Goal: Communication & Community: Answer question/provide support

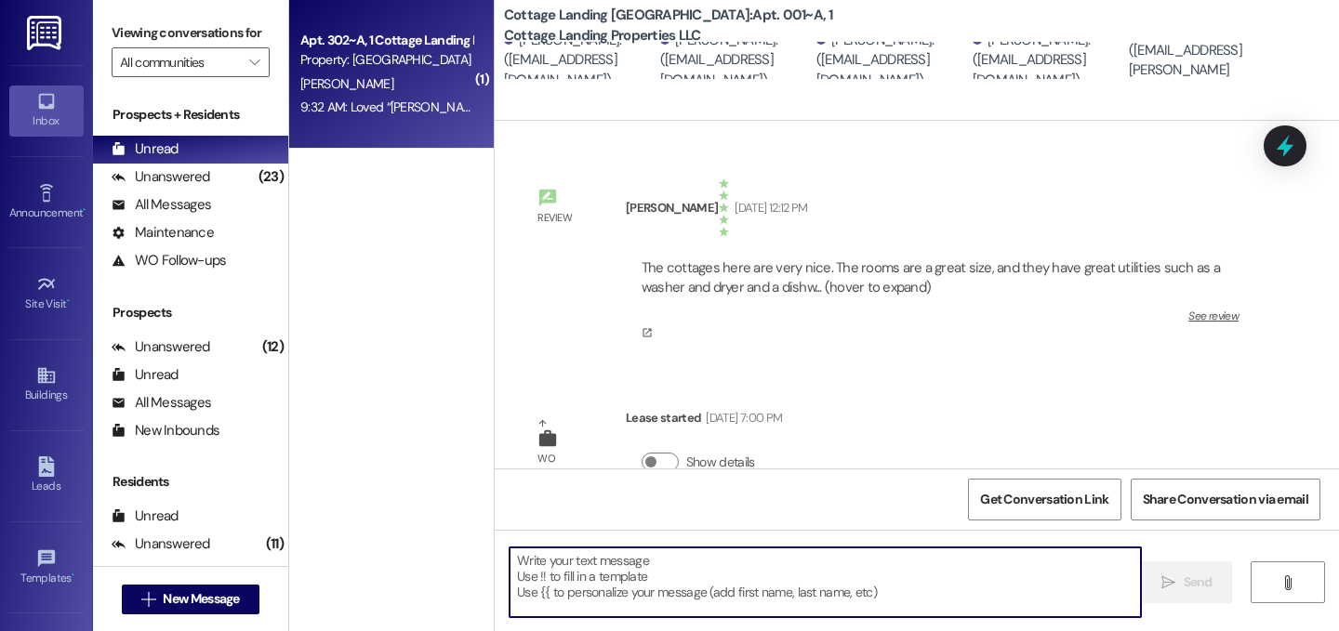
scroll to position [1700, 0]
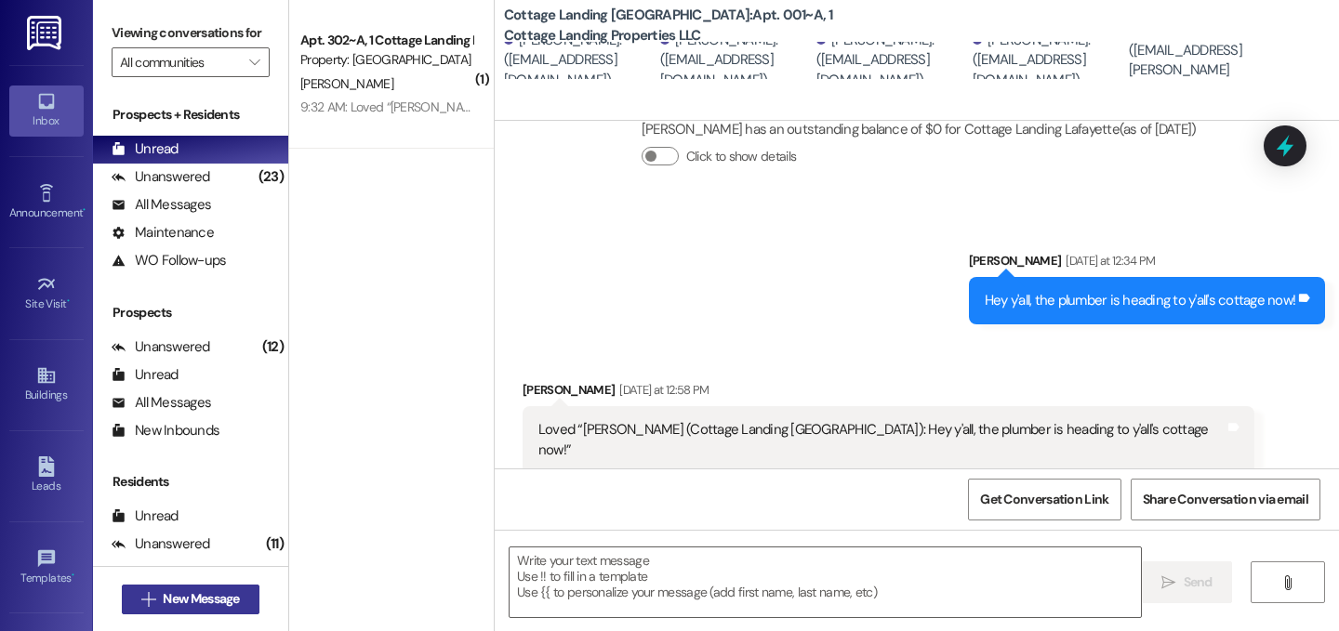
click at [242, 595] on button " New Message" at bounding box center [191, 600] width 138 height 30
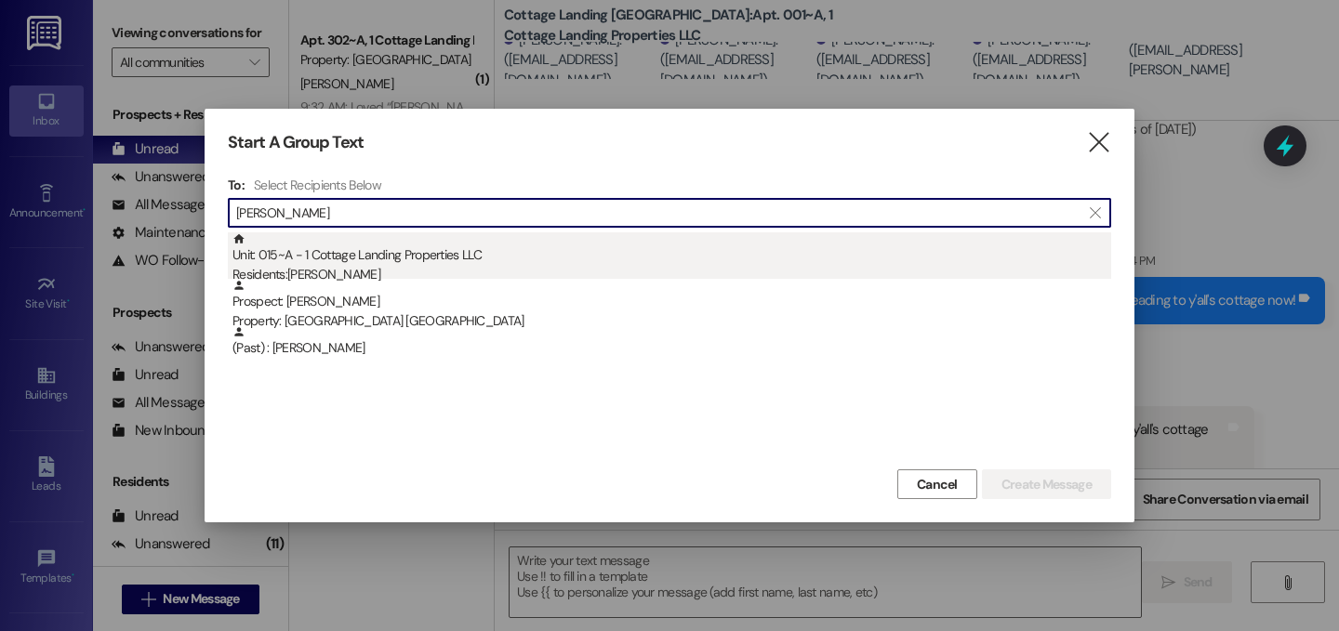
type input "[PERSON_NAME]"
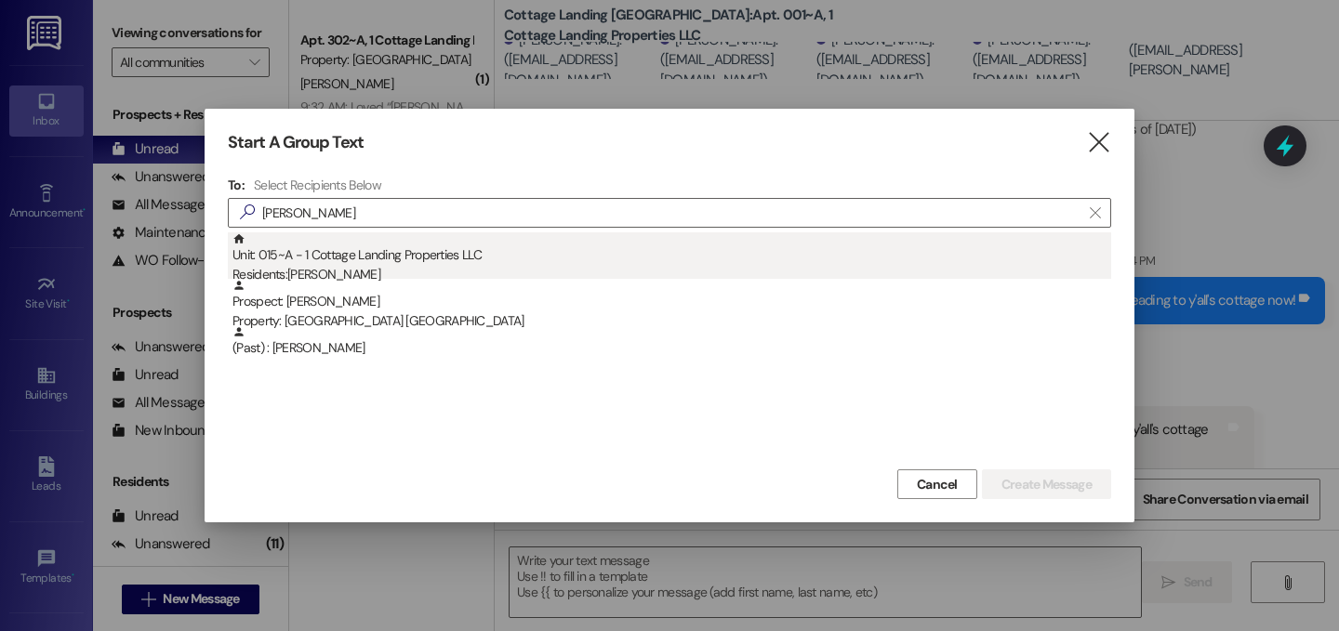
click at [312, 269] on div "Residents: [PERSON_NAME]" at bounding box center [671, 275] width 879 height 20
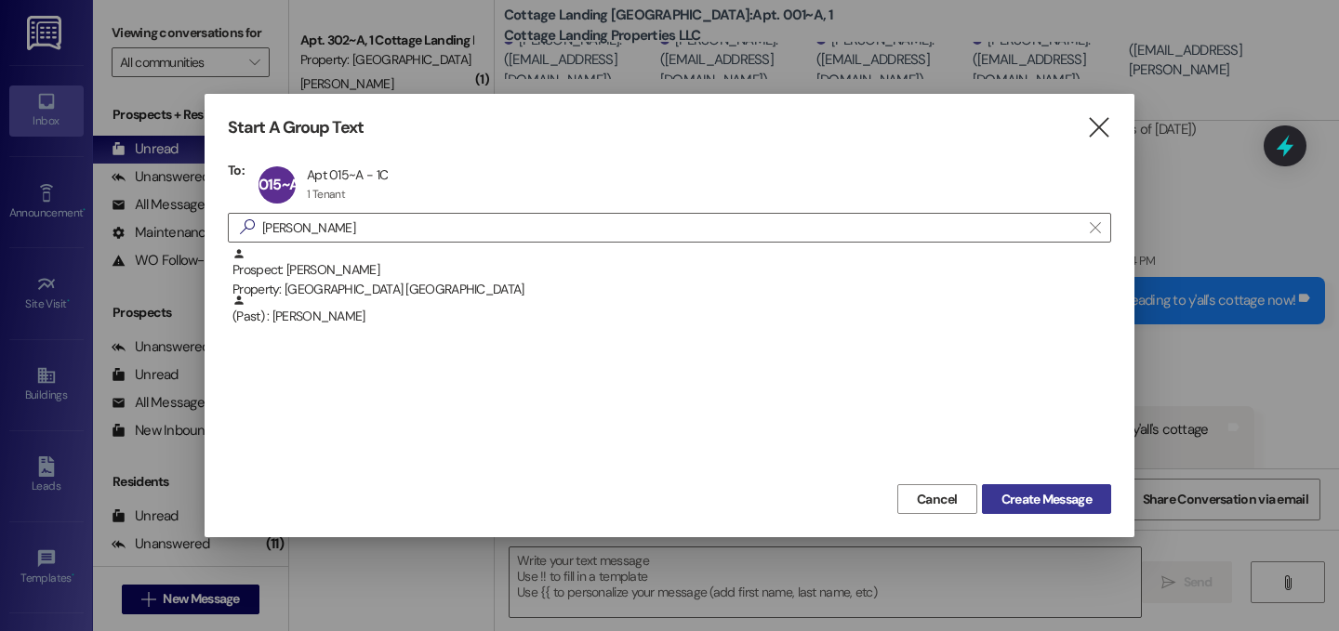
click at [1028, 511] on button "Create Message" at bounding box center [1046, 499] width 129 height 30
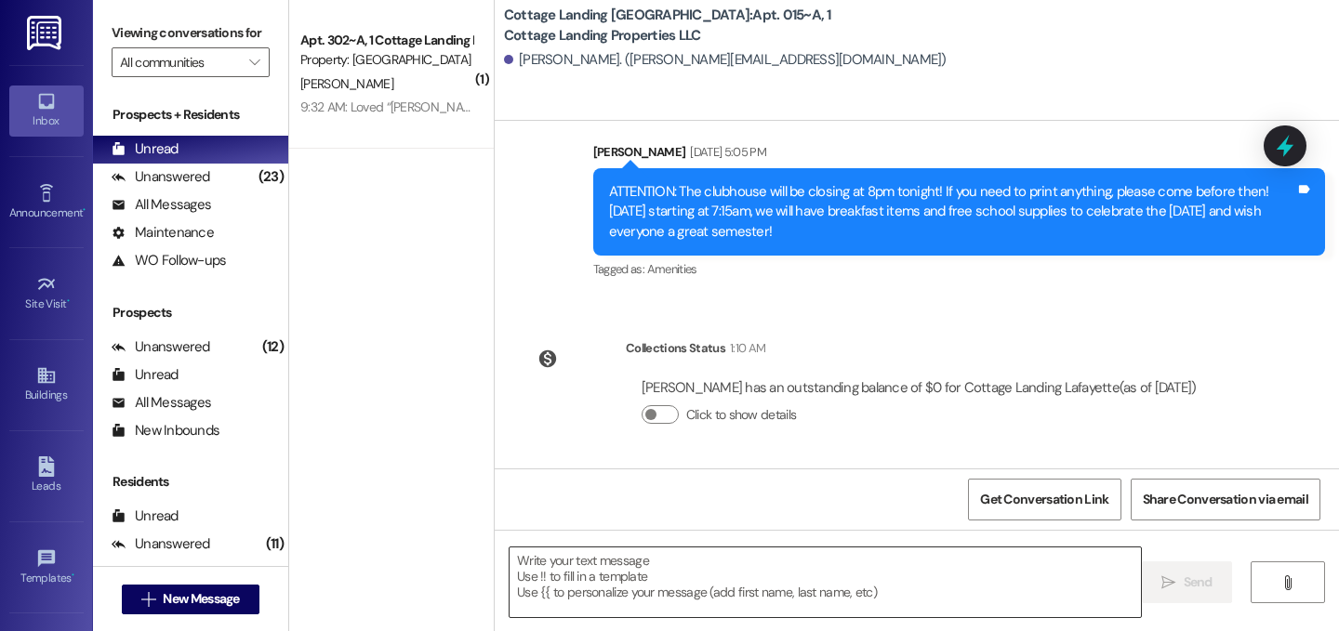
click at [985, 586] on textarea at bounding box center [825, 583] width 631 height 70
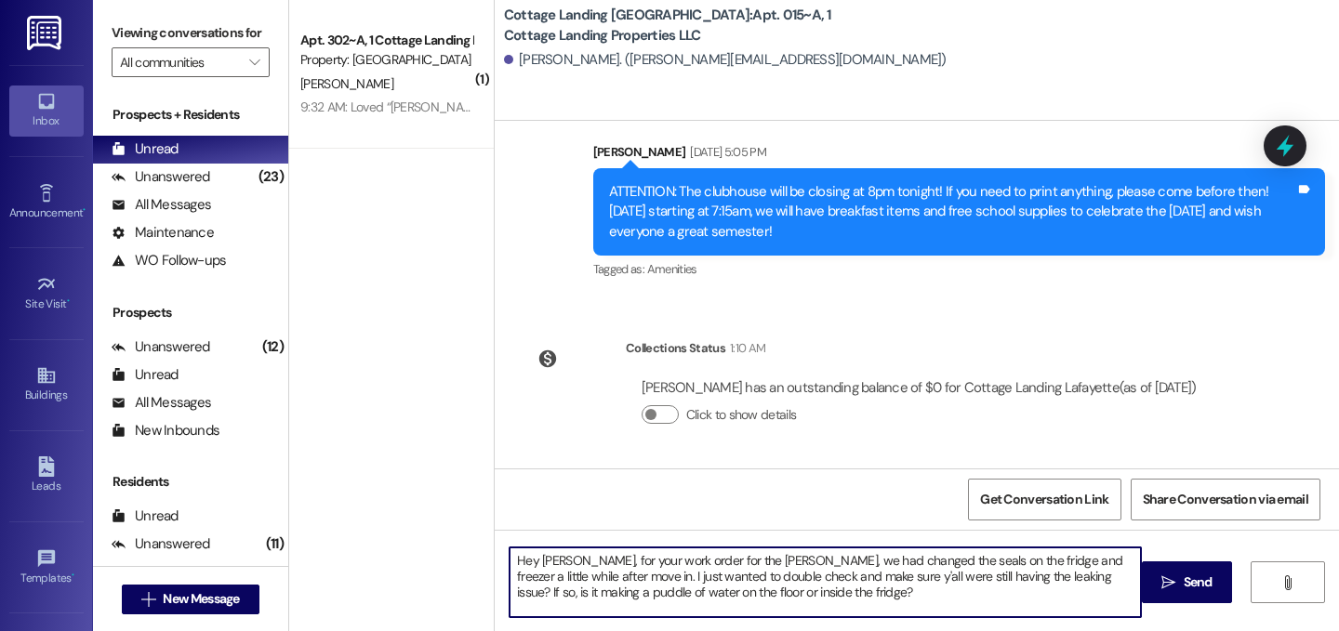
type textarea "Hey [PERSON_NAME], for your work order for the [PERSON_NAME], we had changed th…"
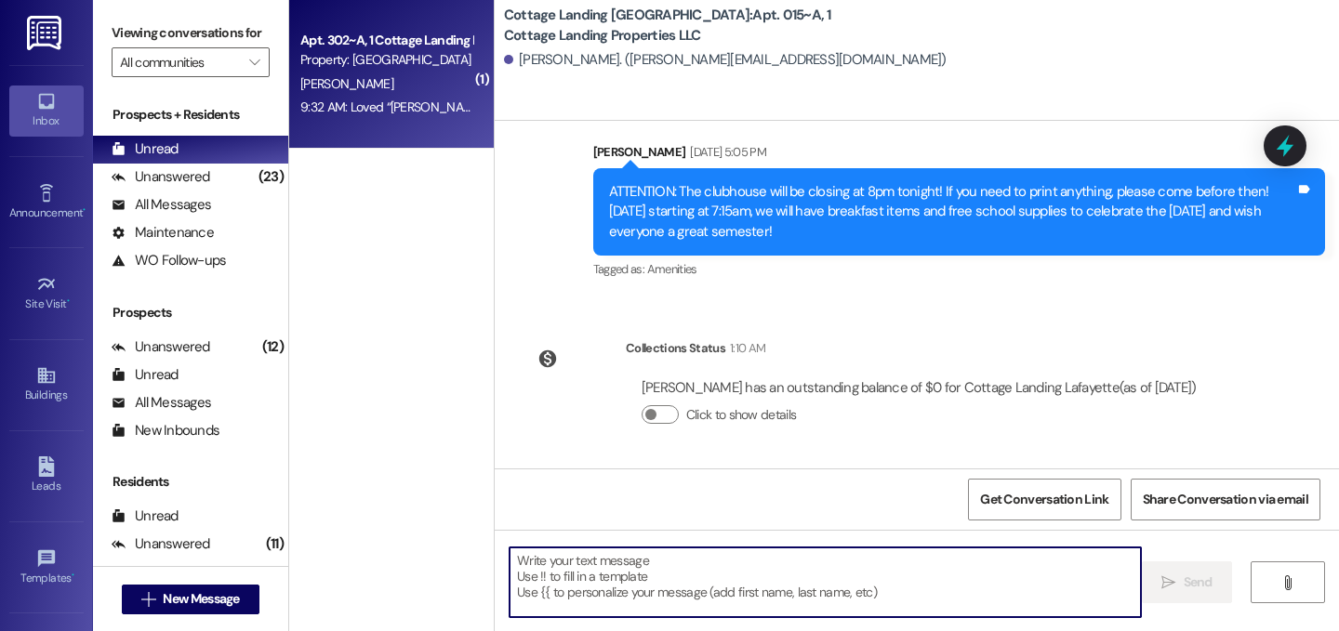
click at [408, 113] on div "9:32 AM: Loved “[PERSON_NAME] (Cottage Landing [GEOGRAPHIC_DATA]): Hey [PERSON_…" at bounding box center [726, 107] width 852 height 17
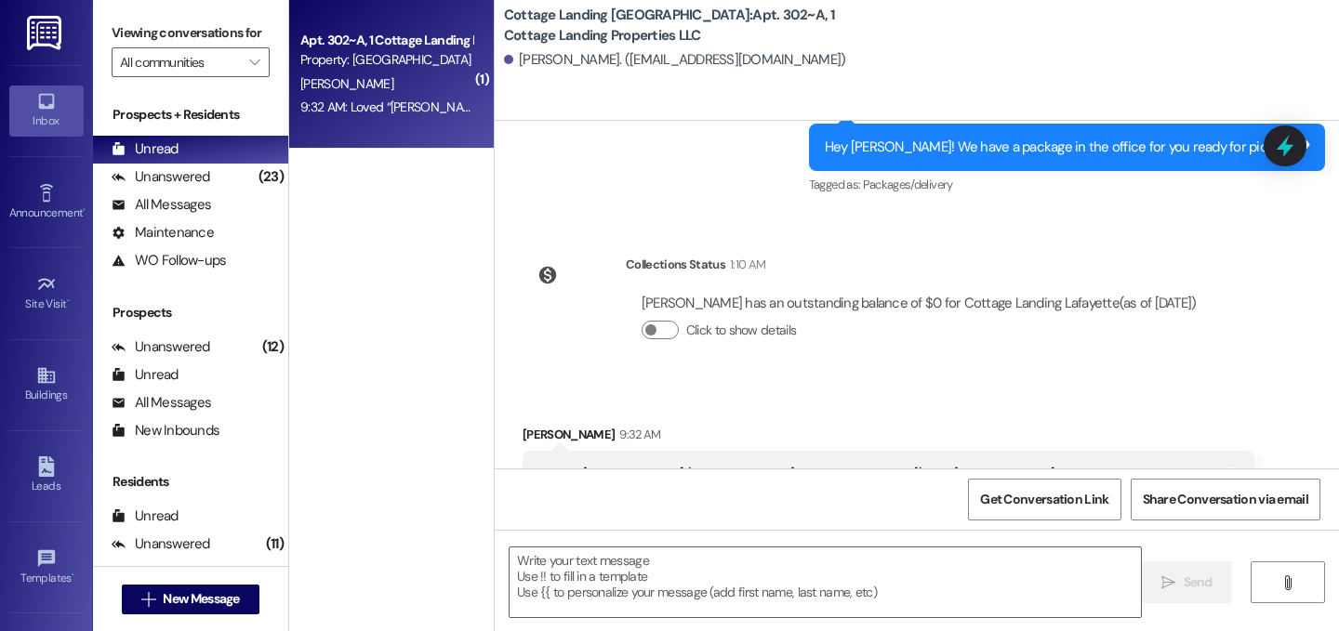
scroll to position [1268, 0]
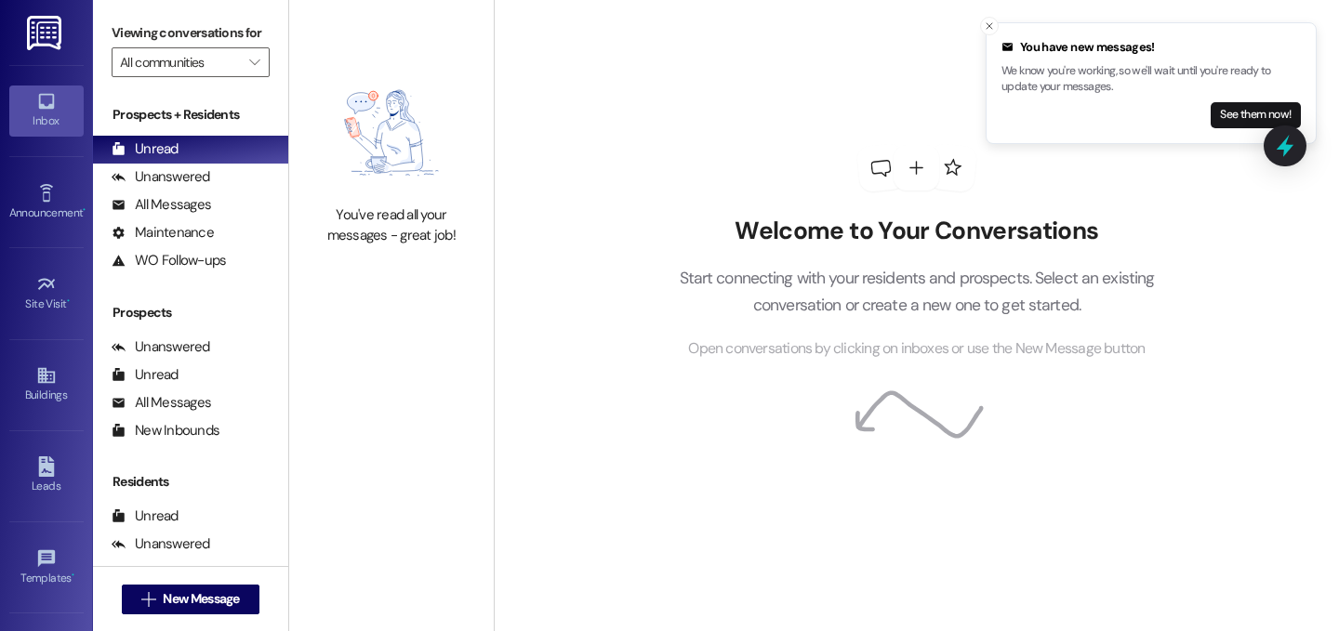
click at [1215, 115] on button "See them now!" at bounding box center [1256, 115] width 90 height 26
click at [1242, 105] on button "See them now!" at bounding box center [1256, 115] width 90 height 26
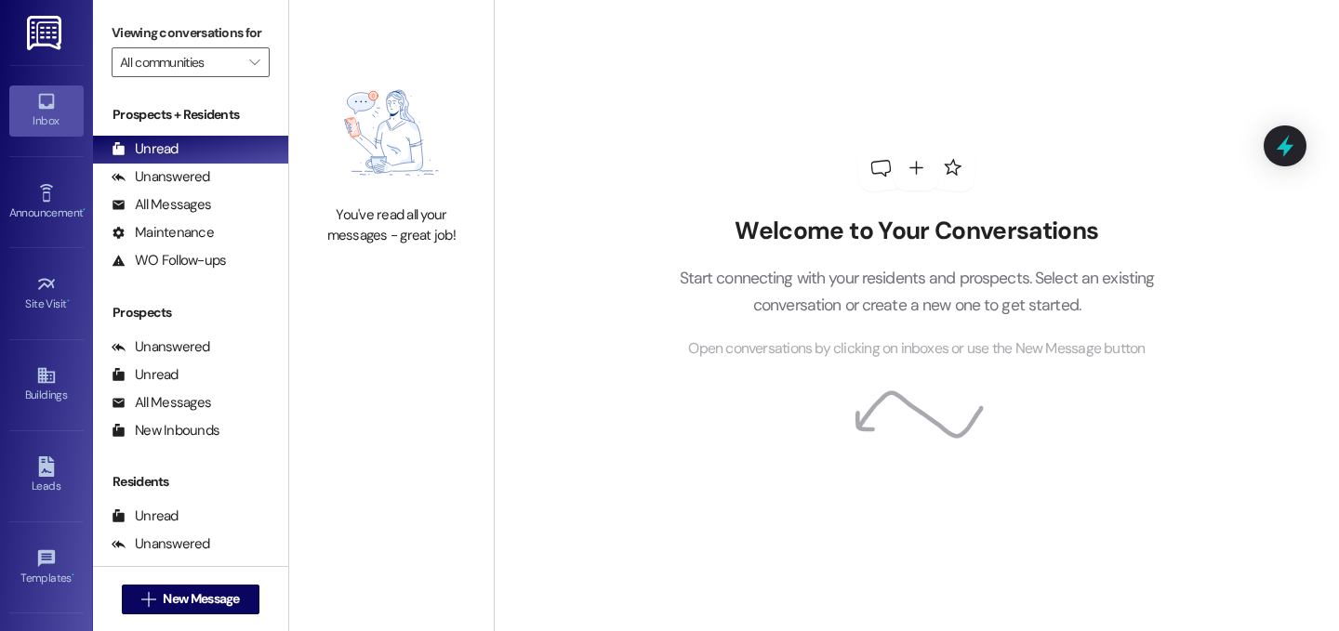
scroll to position [5, 0]
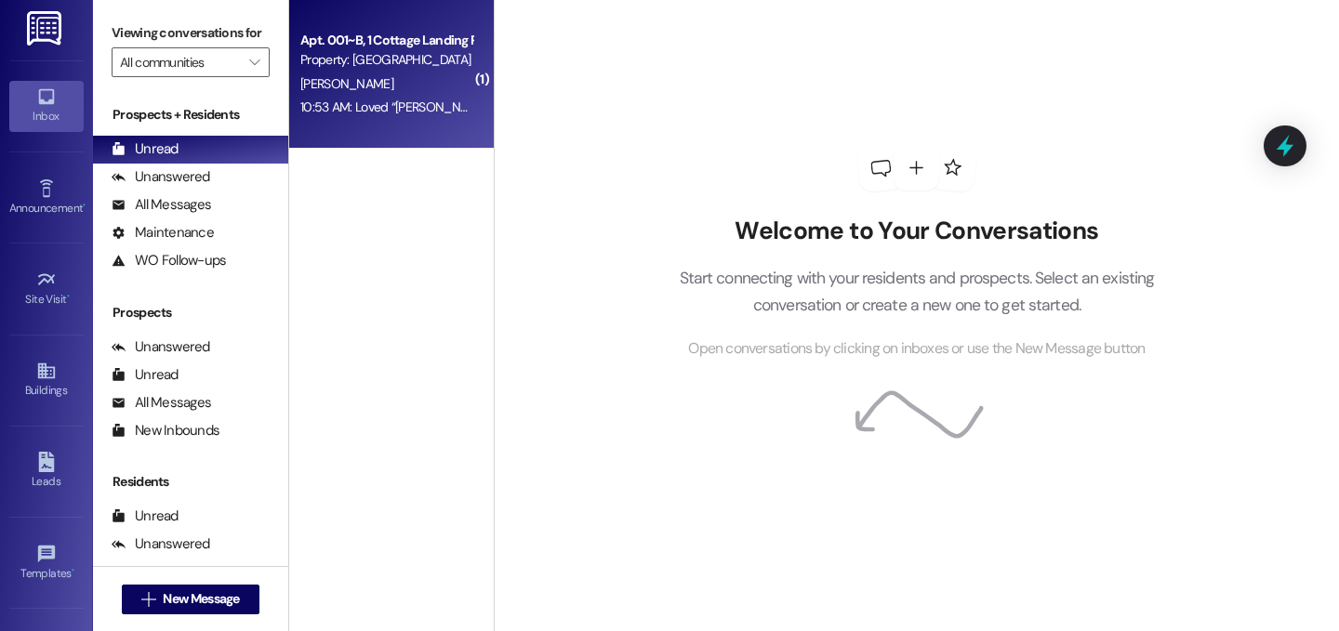
click at [366, 130] on div "Apt. 001~B, 1 Cottage Landing Properties LLC Property: [GEOGRAPHIC_DATA] [GEOGR…" at bounding box center [391, 74] width 205 height 149
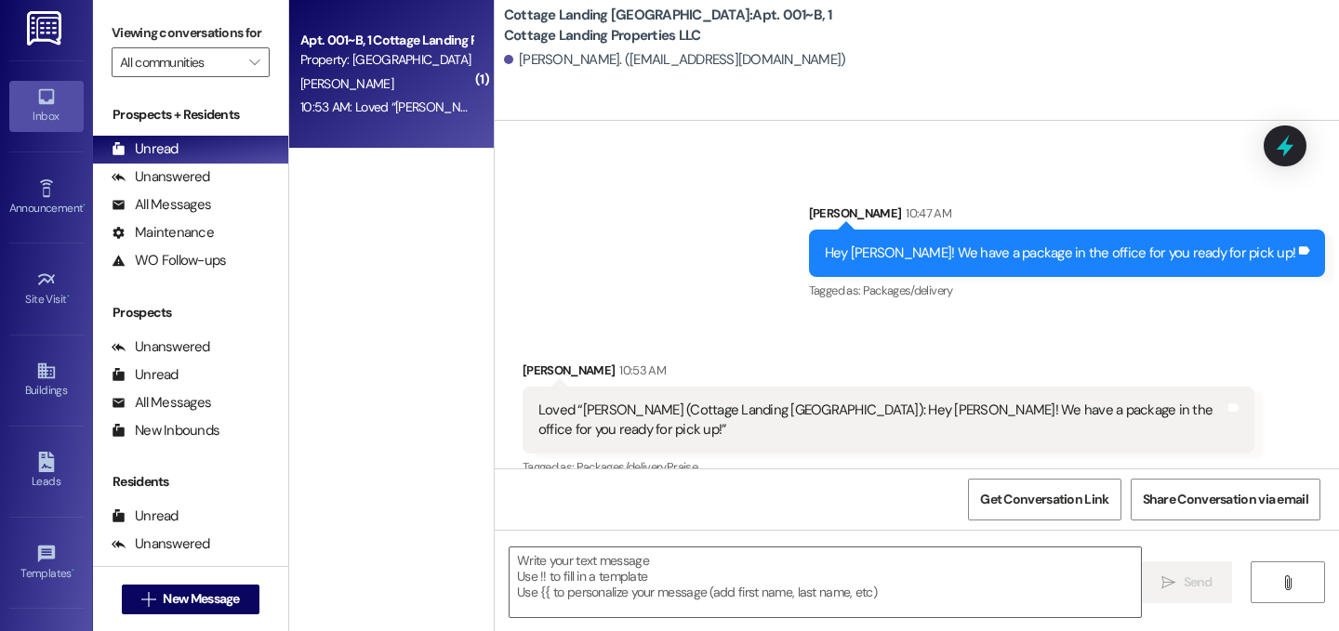
scroll to position [1706, 0]
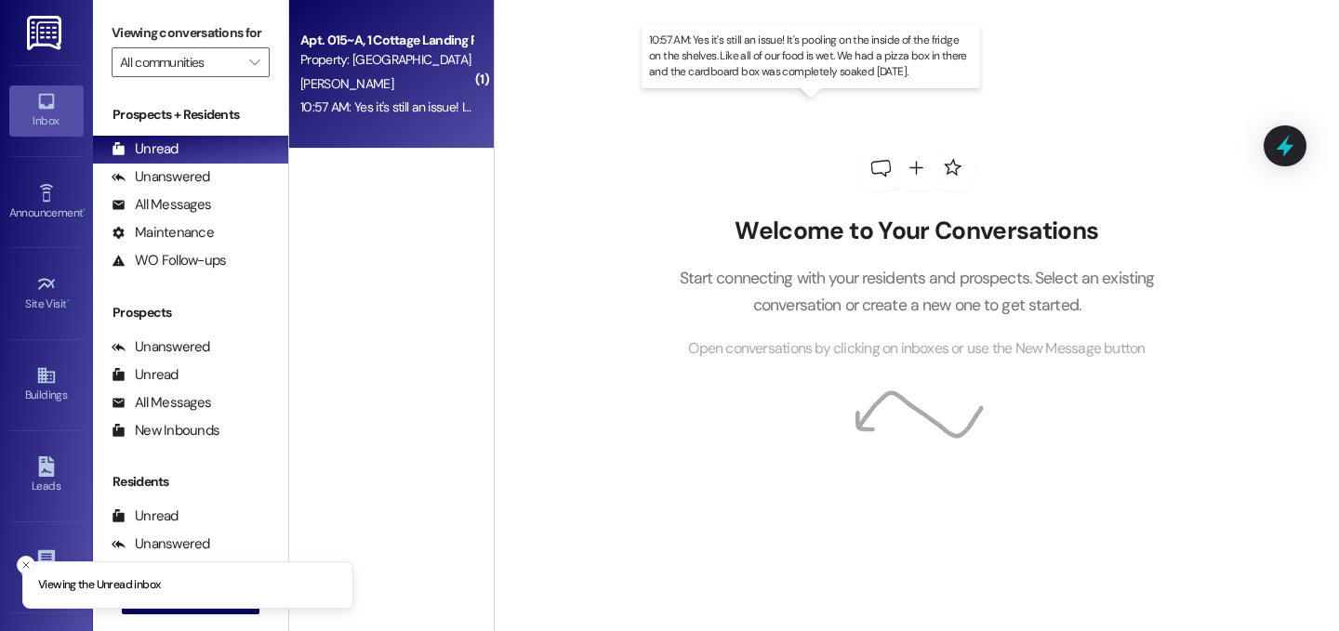
click at [404, 105] on div "10:57 AM: Yes it's still an issue! It's pooling on the inside of the fridge on …" at bounding box center [814, 107] width 1029 height 17
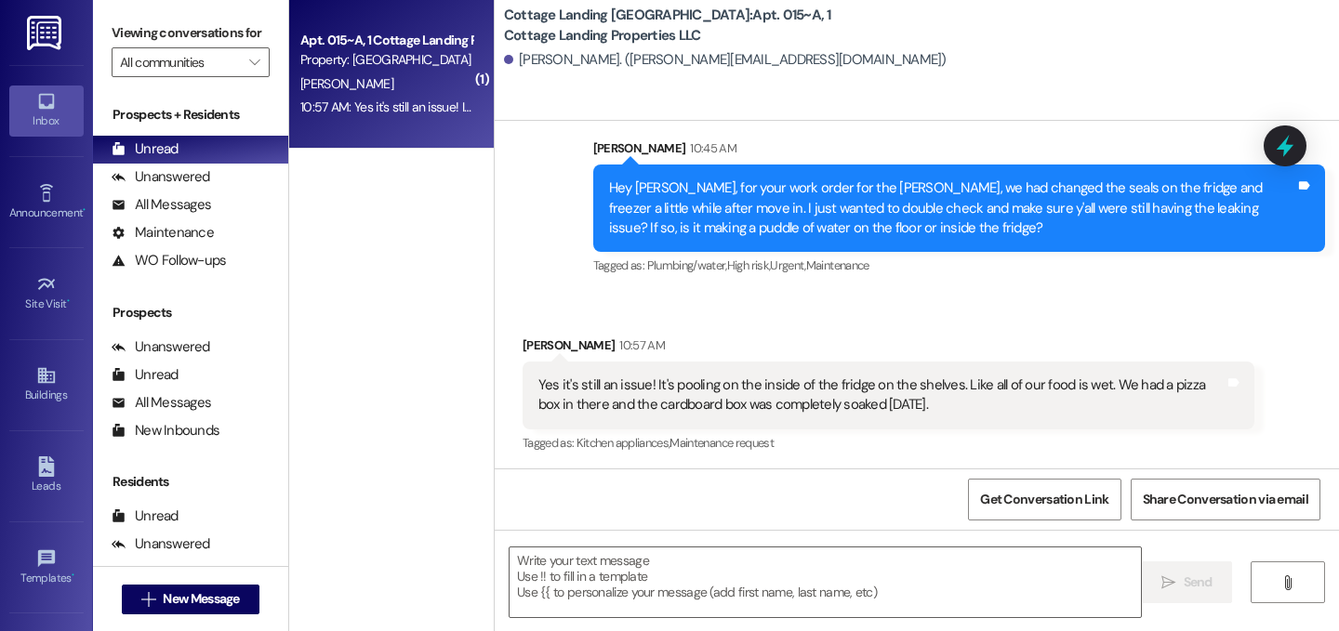
scroll to position [1568, 0]
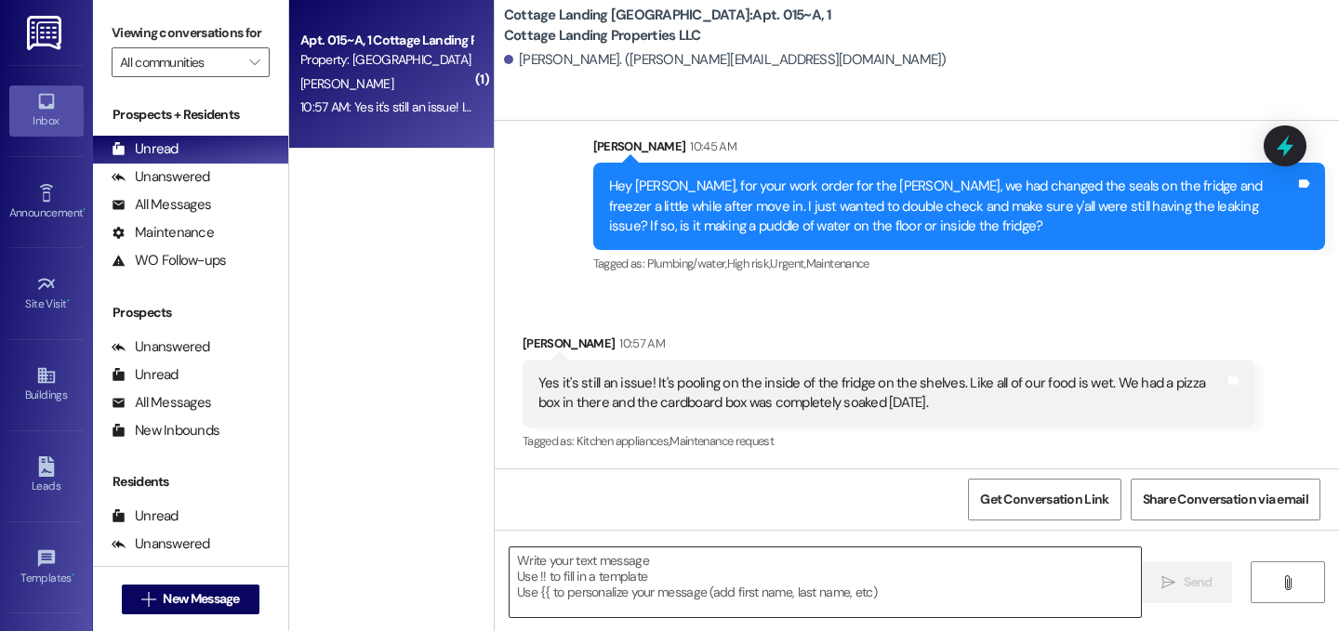
click at [750, 557] on textarea at bounding box center [825, 583] width 631 height 70
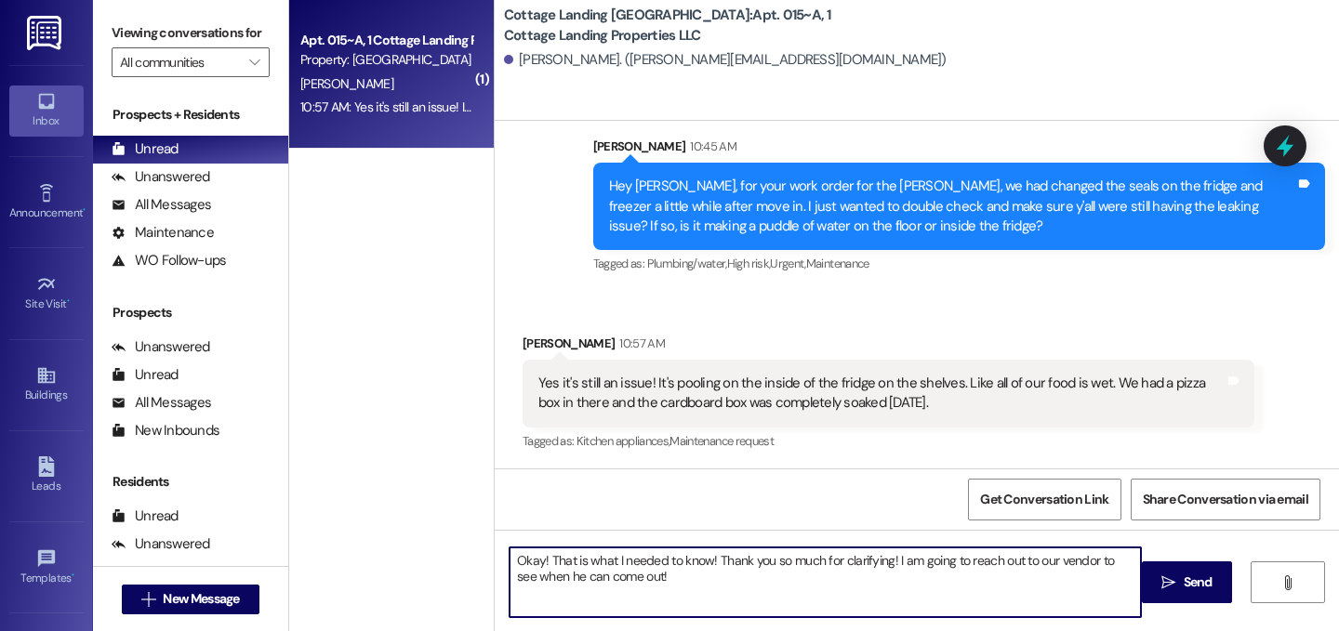
type textarea "Okay! That is what I needed to know! Thank you so much for clarifying! I am goi…"
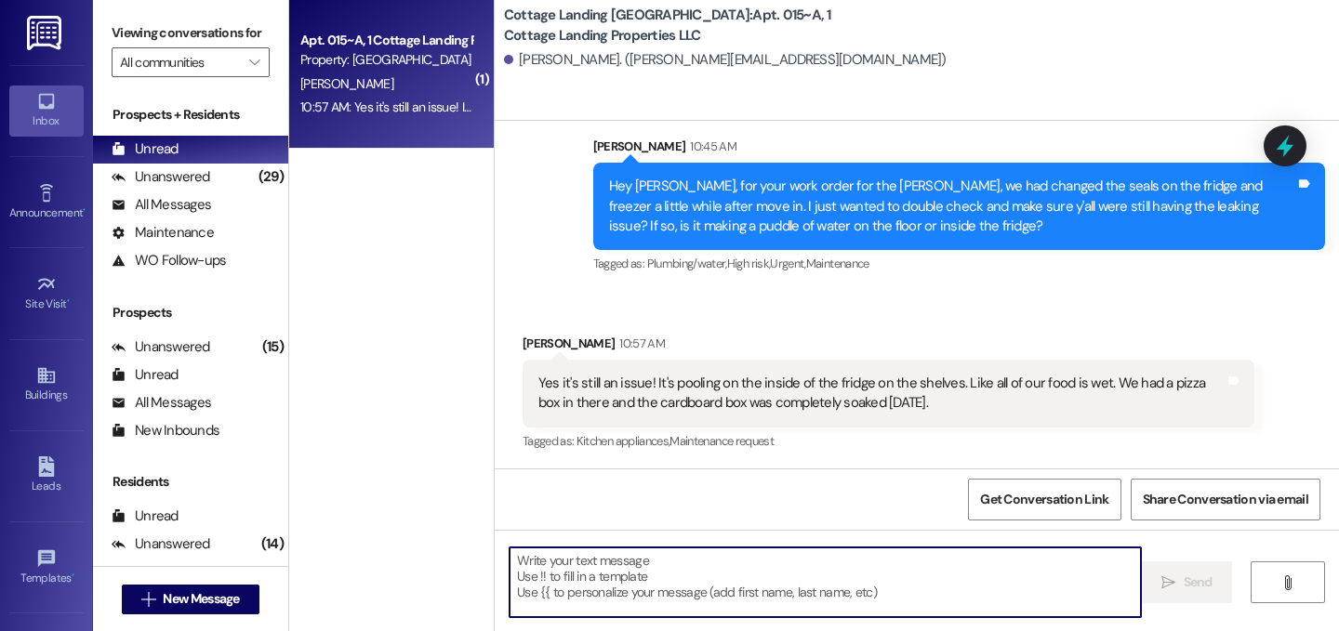
scroll to position [1719, 0]
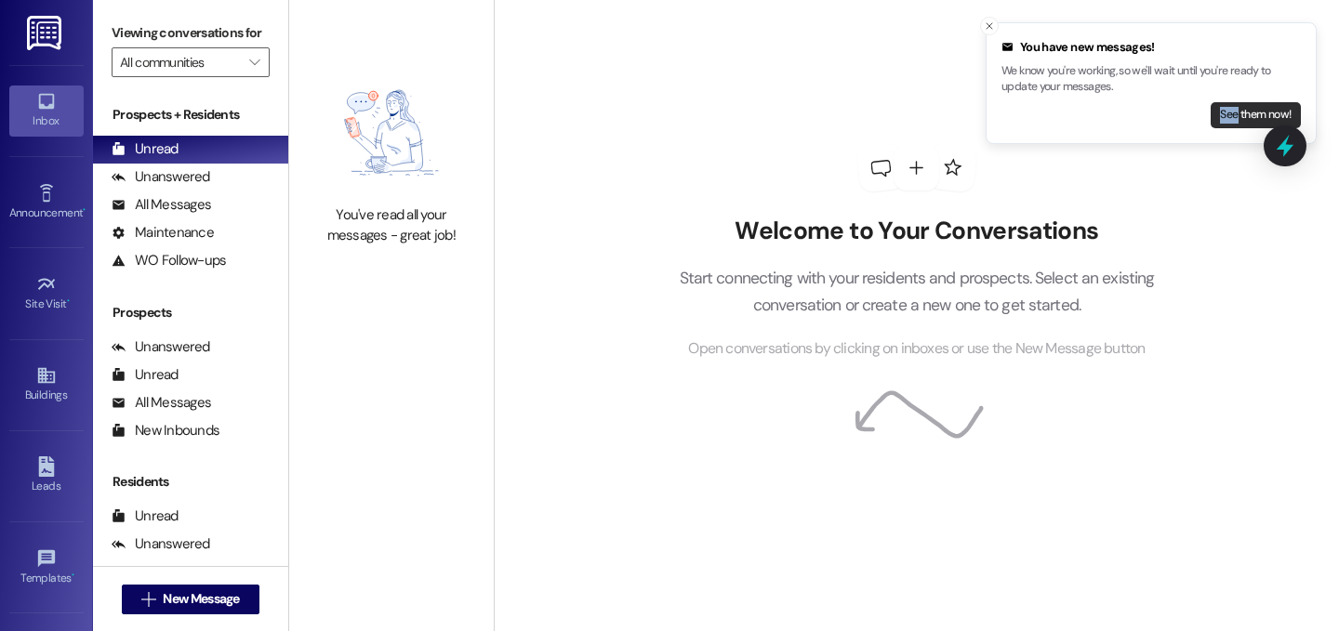
click at [1265, 124] on button "See them now!" at bounding box center [1256, 115] width 90 height 26
click at [1223, 115] on button "See them now!" at bounding box center [1256, 115] width 90 height 26
